Goal: Task Accomplishment & Management: Use online tool/utility

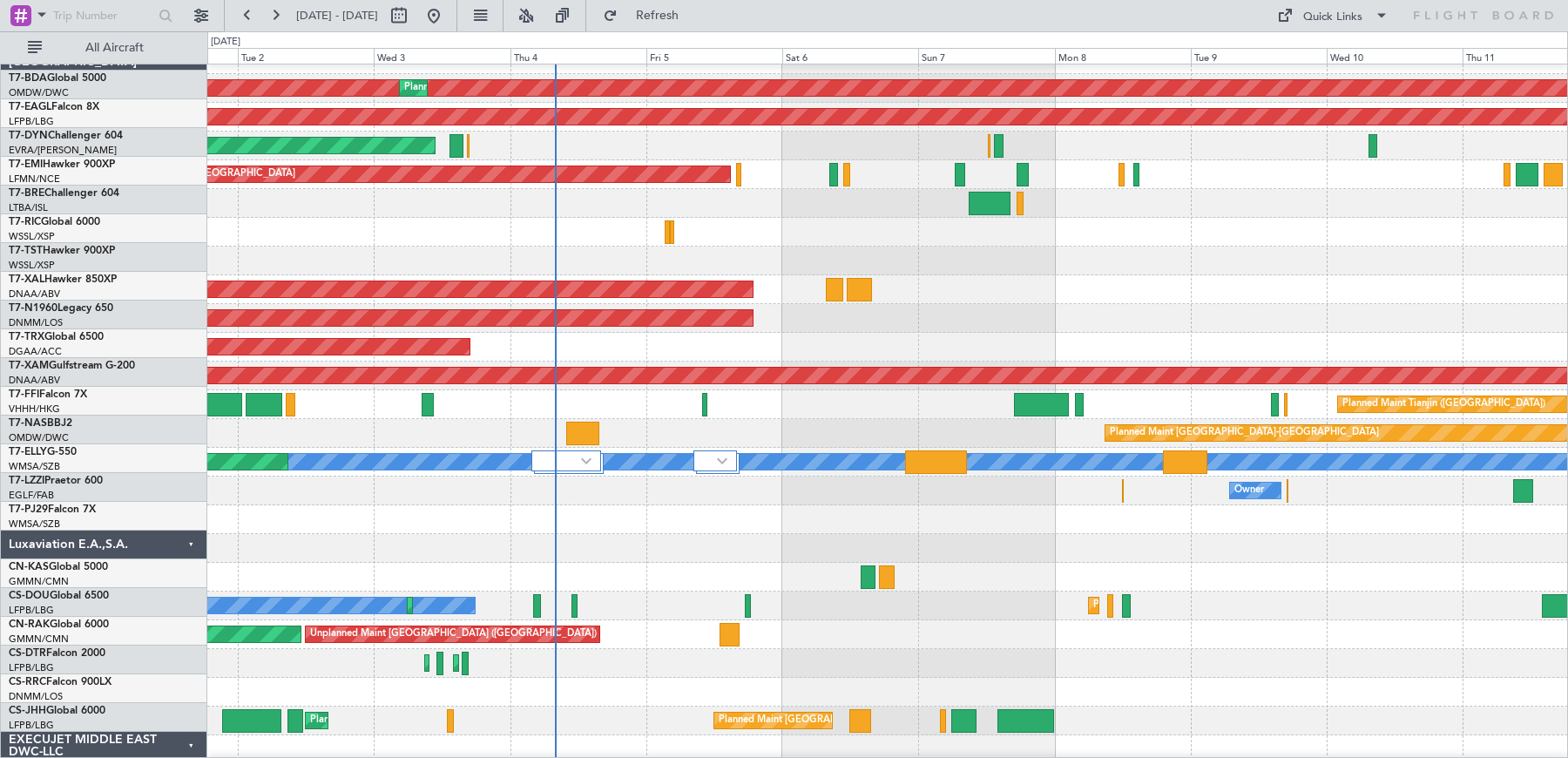
scroll to position [18, 0]
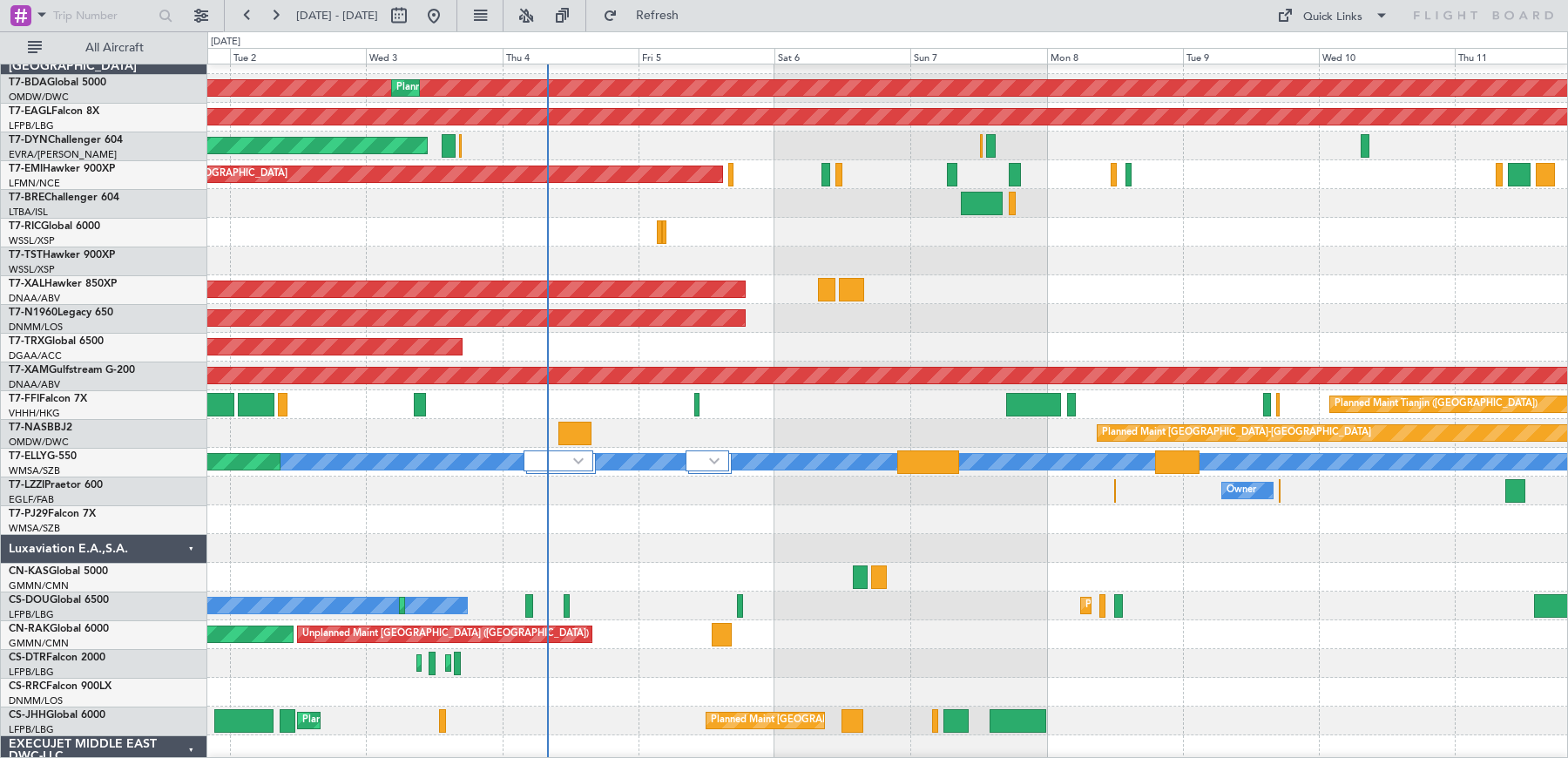
click at [481, 540] on div at bounding box center [888, 549] width 1361 height 29
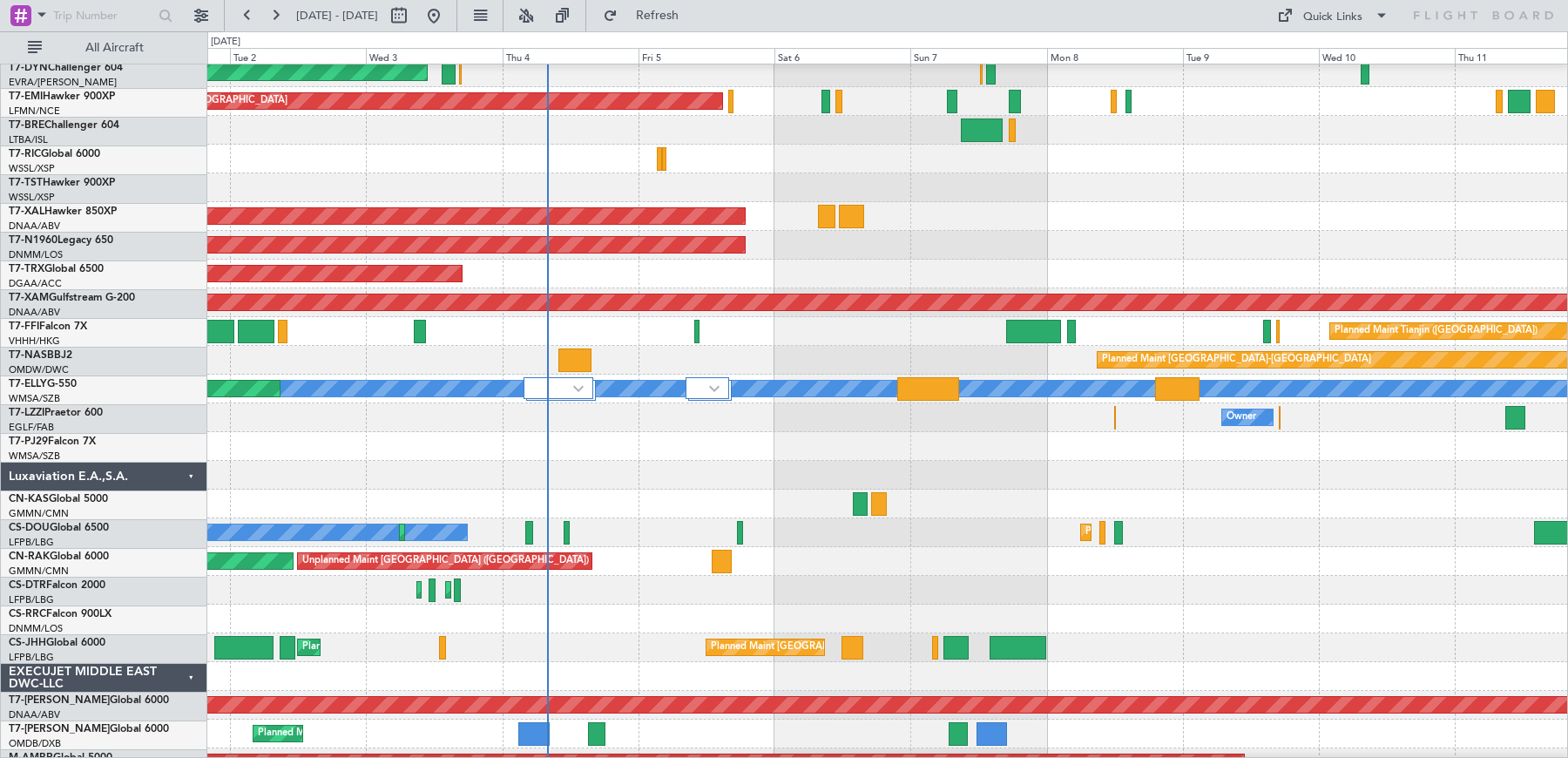
scroll to position [94, 0]
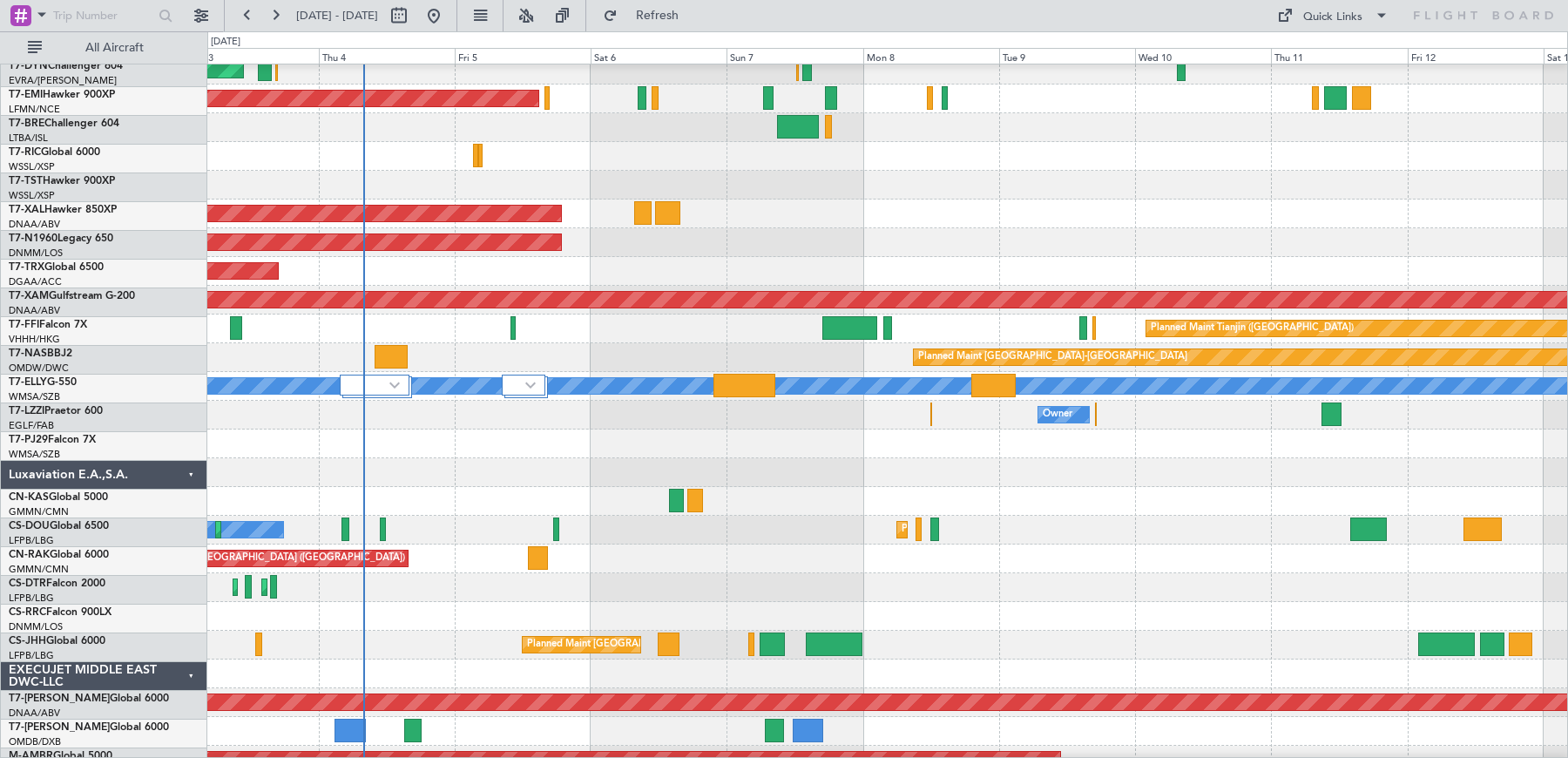
click at [845, 556] on div "Unplanned Maint [GEOGRAPHIC_DATA] ([GEOGRAPHIC_DATA]) Planned Maint [GEOGRAPHIC…" at bounding box center [888, 559] width 1361 height 29
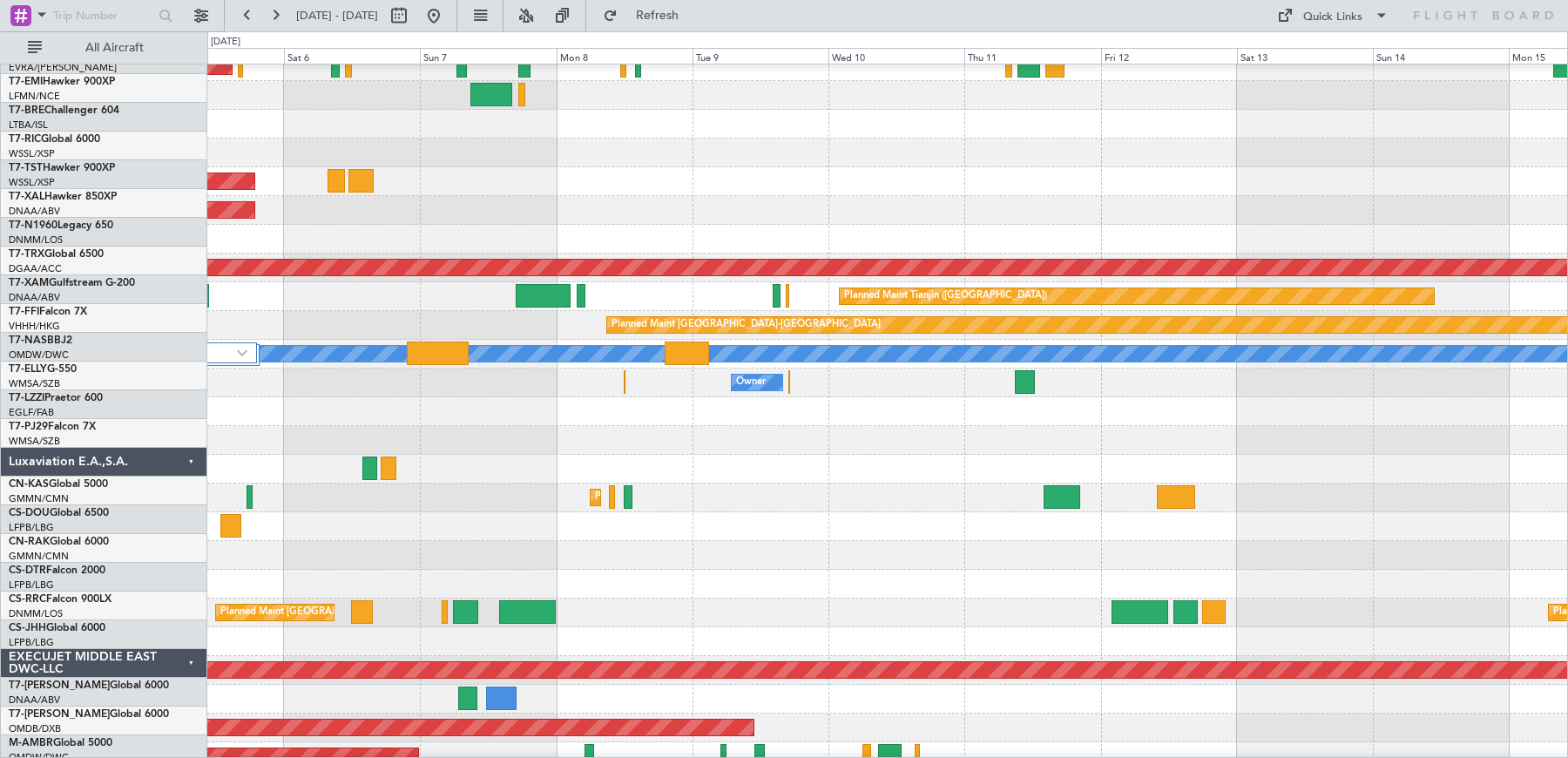
scroll to position [130, 0]
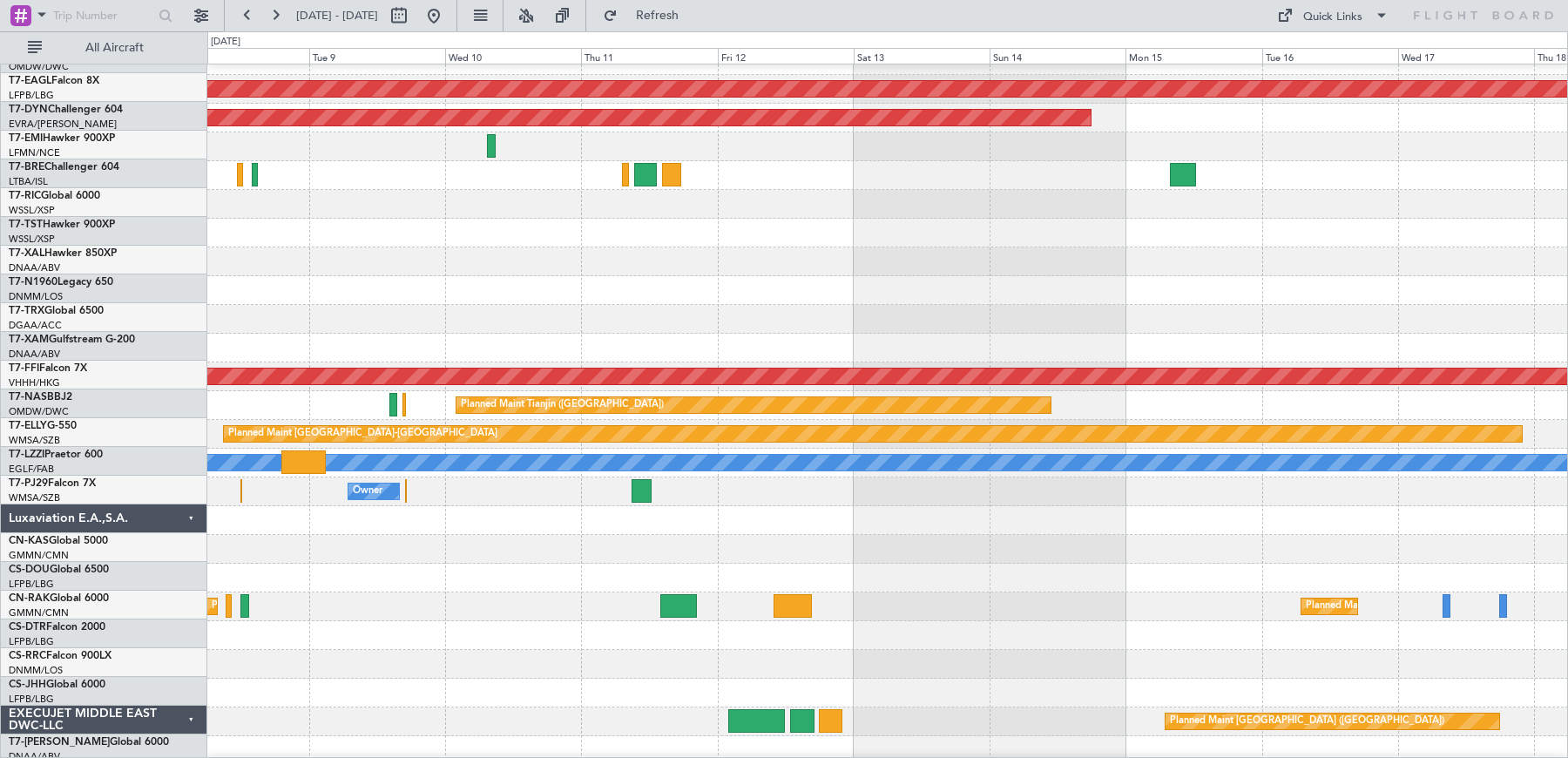
scroll to position [0, 0]
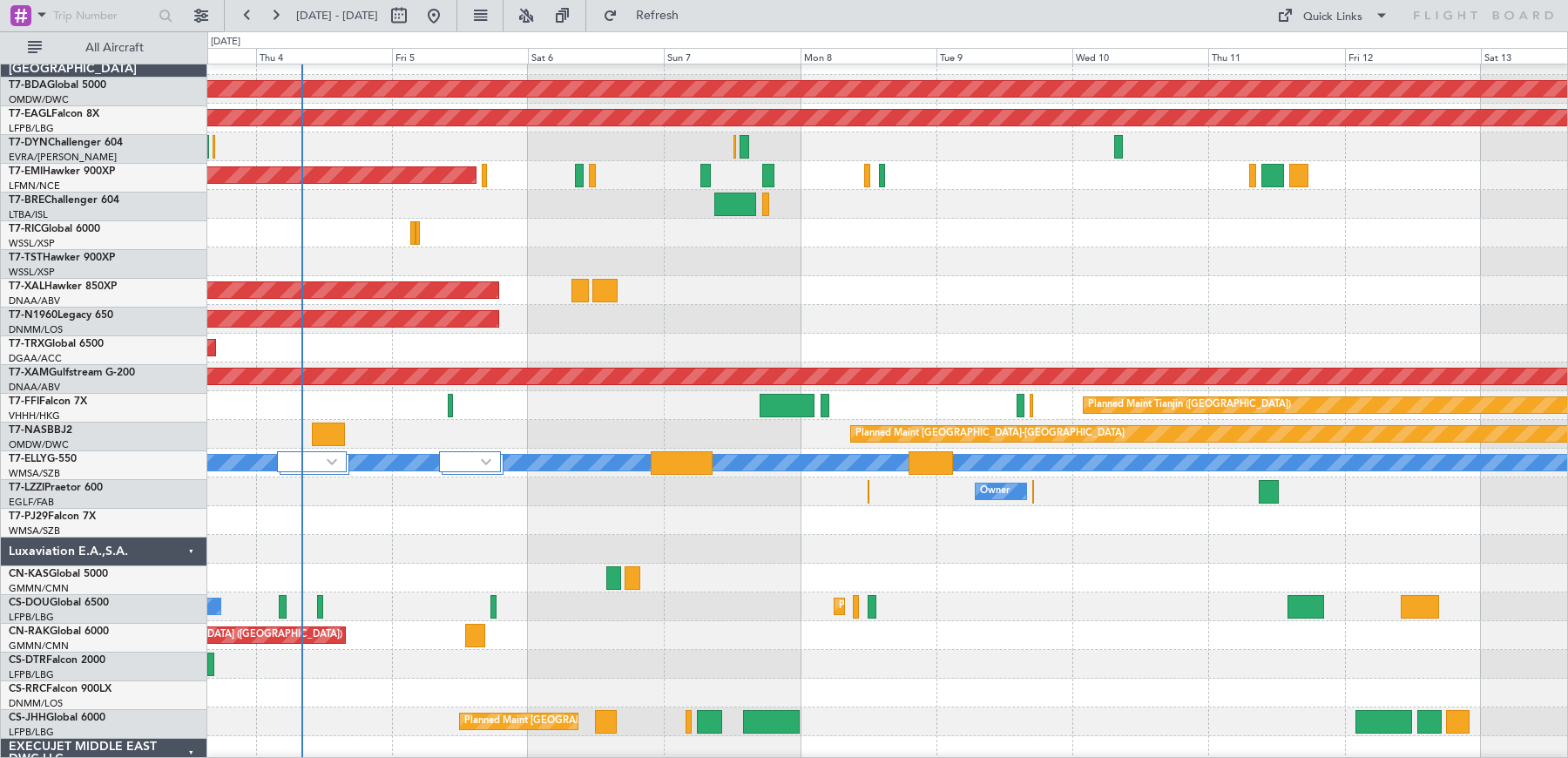
scroll to position [7, 0]
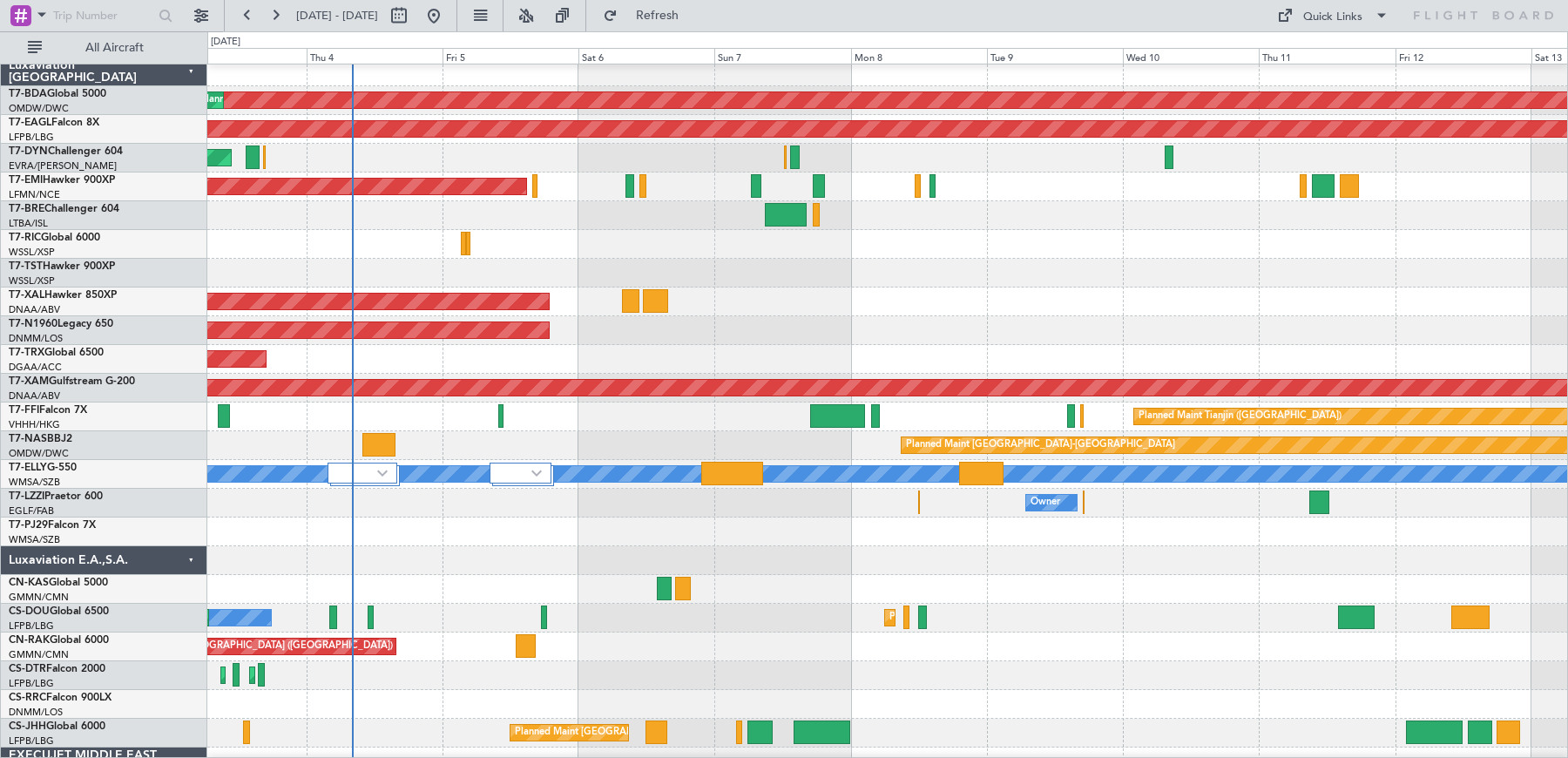
click at [979, 325] on div "Planned Maint [GEOGRAPHIC_DATA] ([GEOGRAPHIC_DATA])" at bounding box center [888, 331] width 1361 height 29
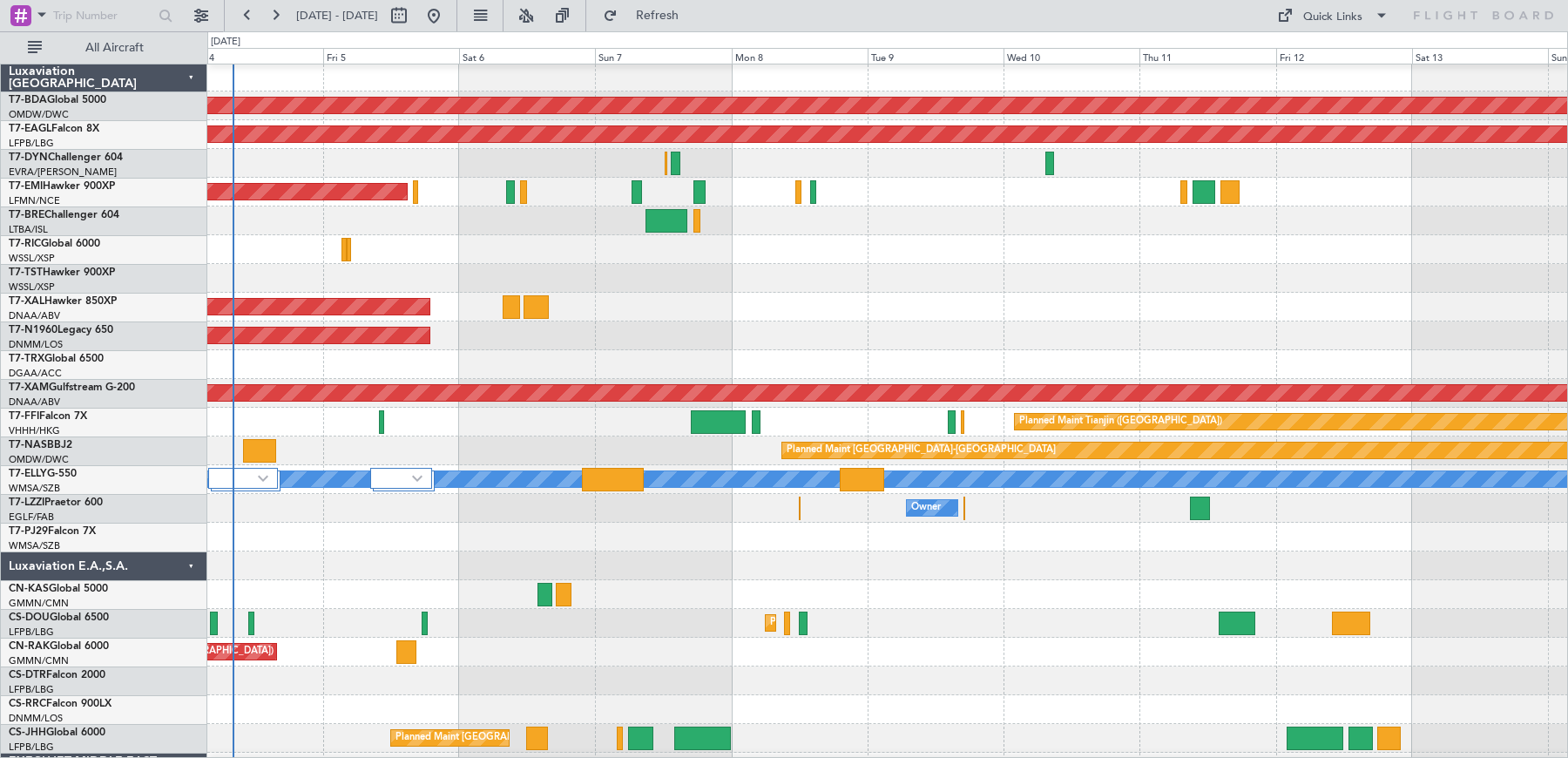
click at [892, 162] on div "AOG Maint Riga (Riga Intl)" at bounding box center [888, 163] width 1361 height 29
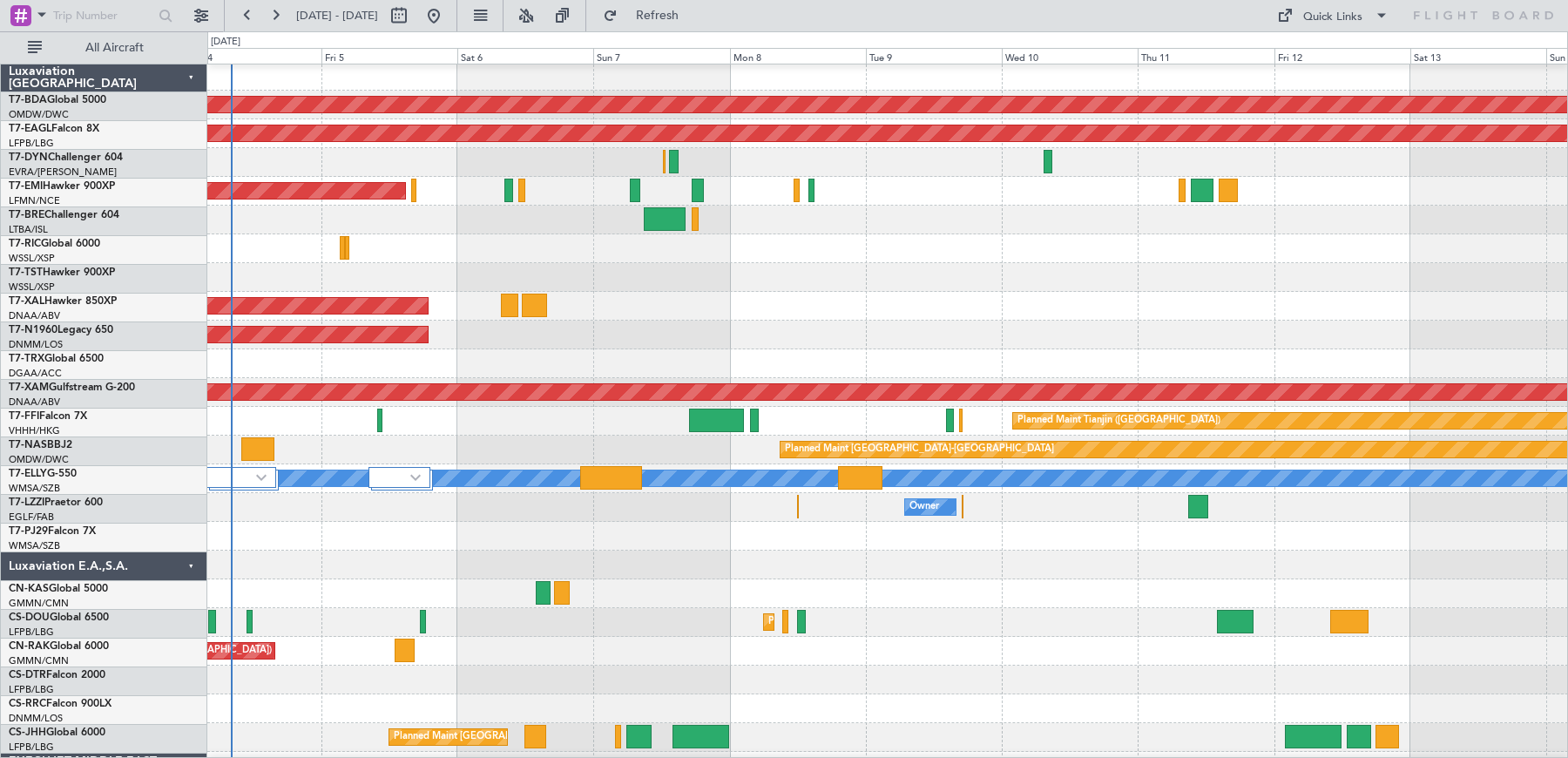
scroll to position [3, 0]
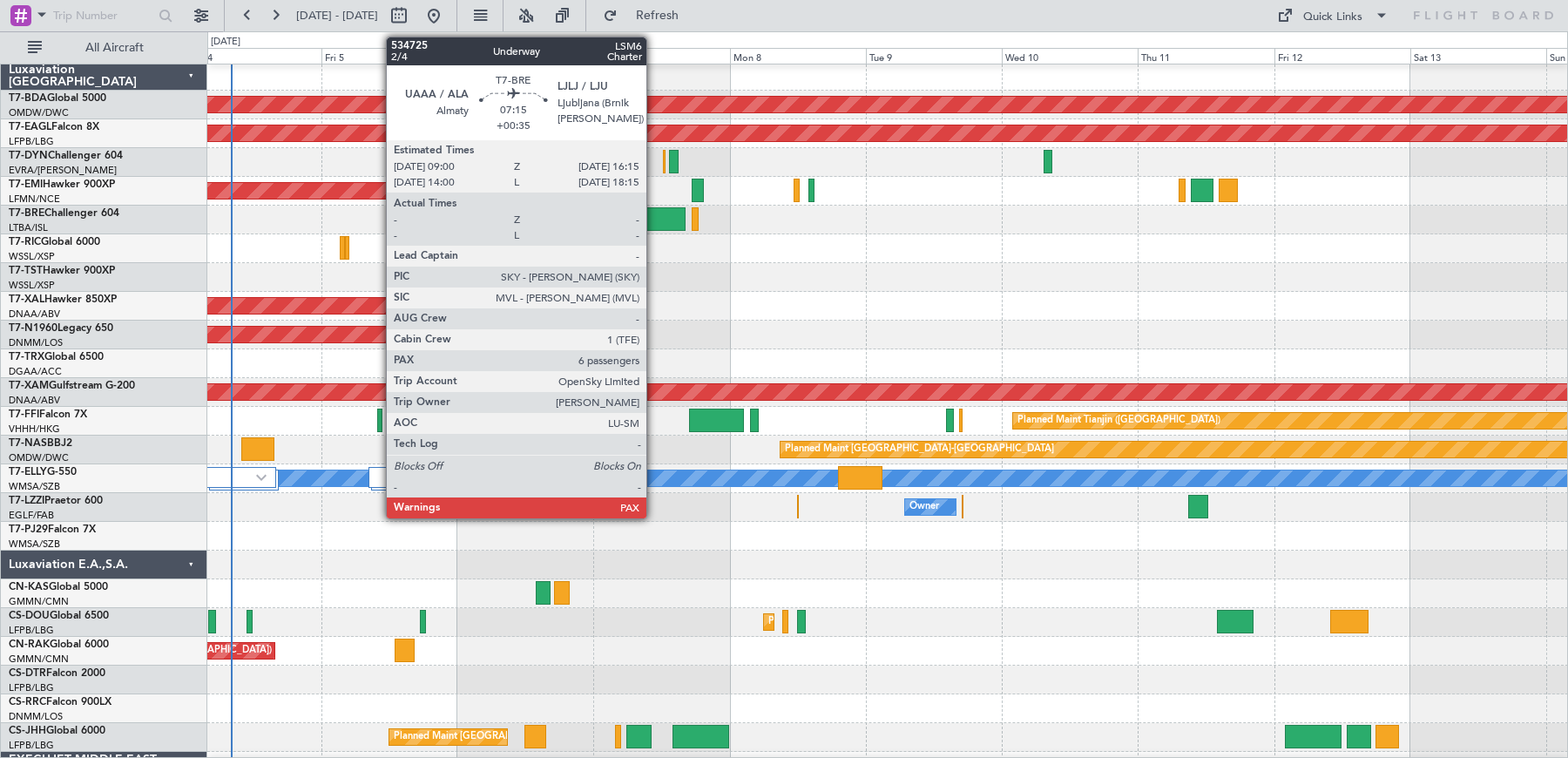
click at [655, 222] on div at bounding box center [664, 219] width 41 height 23
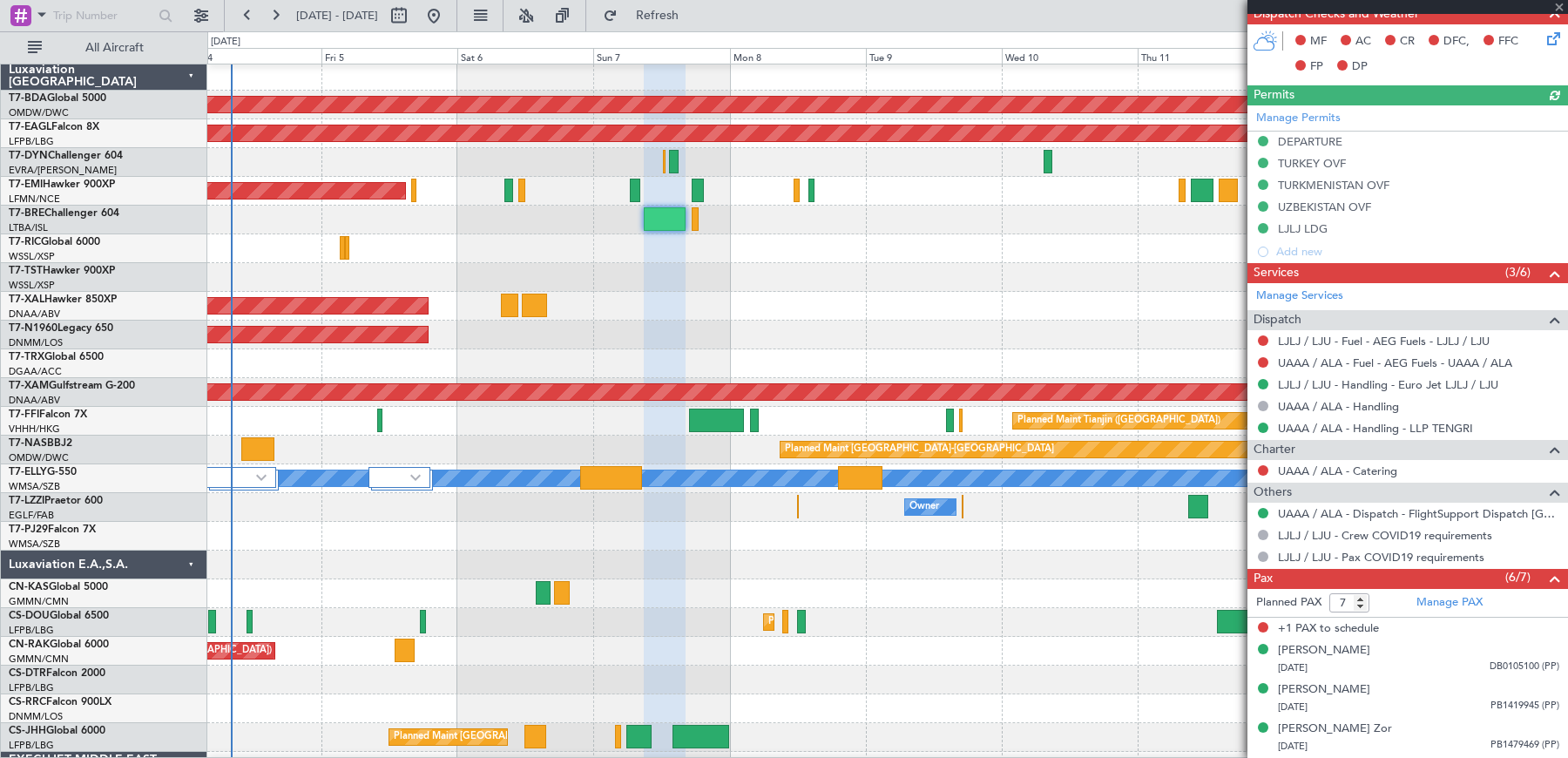
scroll to position [498, 0]
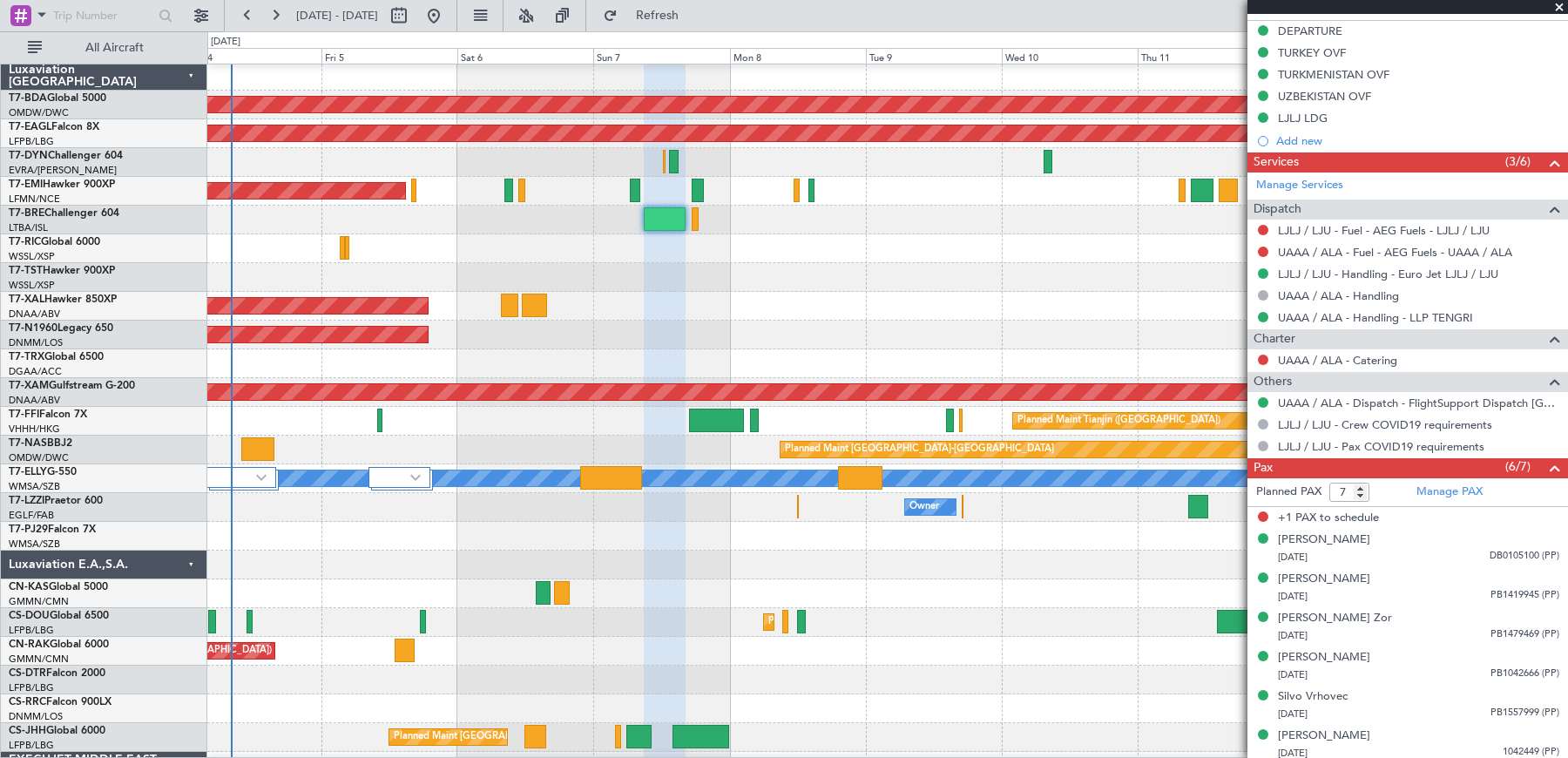
click at [1558, 7] on span at bounding box center [1559, 7] width 17 height 15
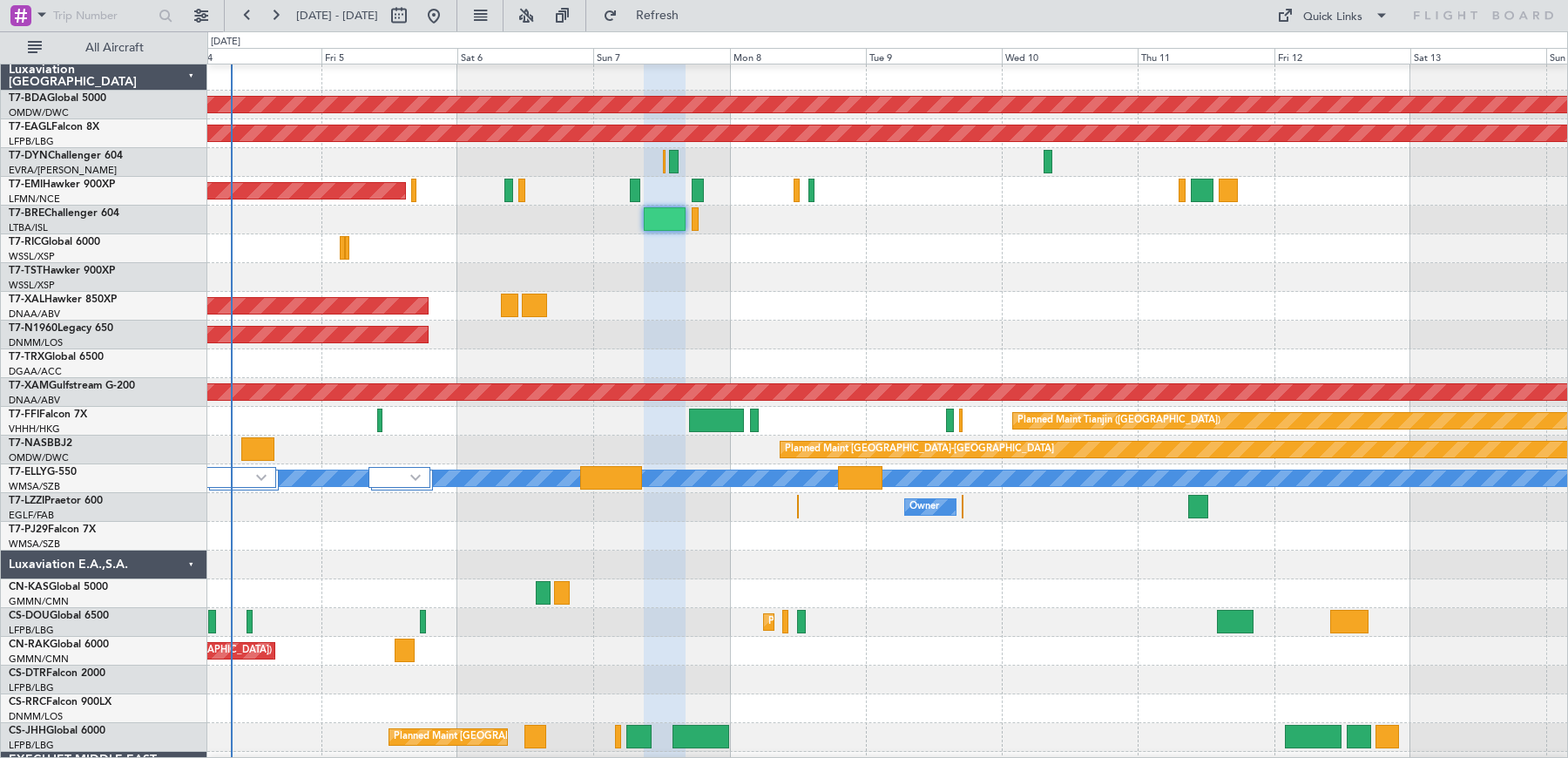
type input "0"
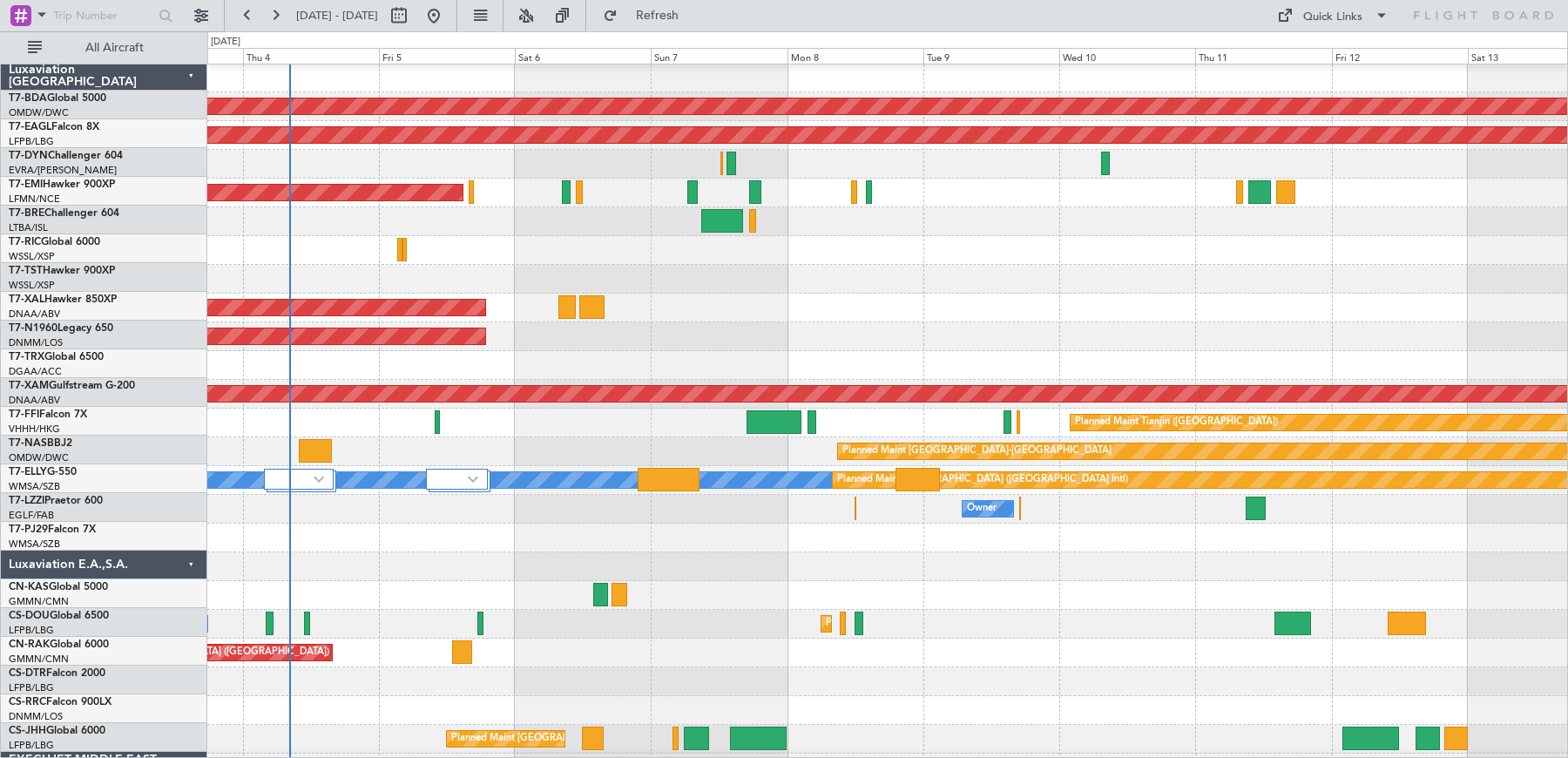
scroll to position [1, 0]
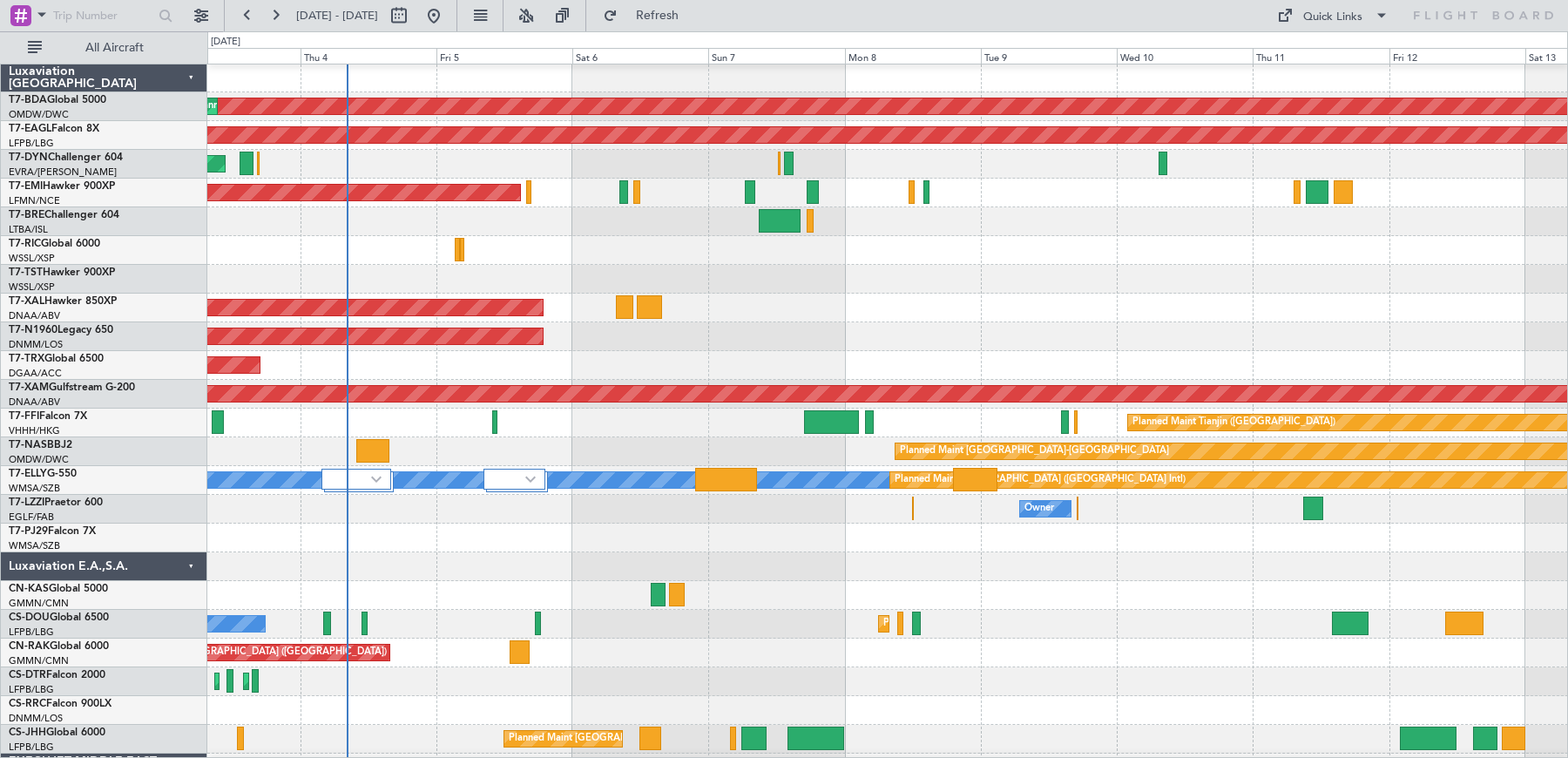
click at [619, 251] on div at bounding box center [888, 251] width 1361 height 29
